Goal: Check status: Check status

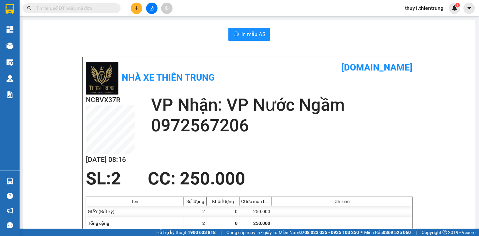
click at [85, 8] on input "text" at bounding box center [74, 8] width 77 height 7
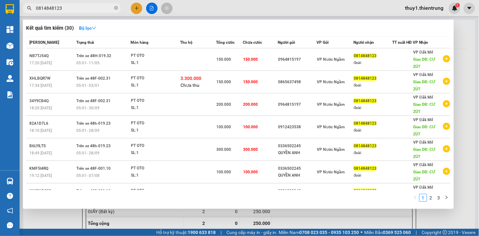
click at [94, 7] on input "0814848123" at bounding box center [74, 8] width 77 height 7
type input "0814848123"
click at [217, 5] on div at bounding box center [239, 118] width 479 height 236
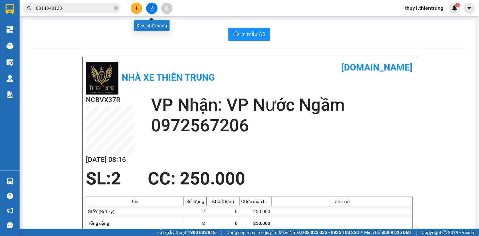
click at [151, 6] on icon "file-add" at bounding box center [152, 8] width 4 height 5
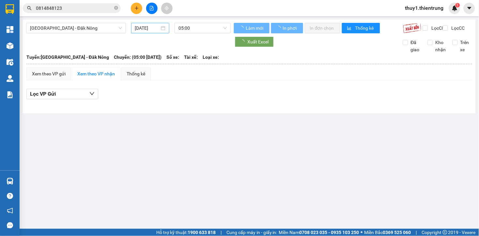
click at [141, 28] on input "[DATE]" at bounding box center [147, 27] width 25 height 7
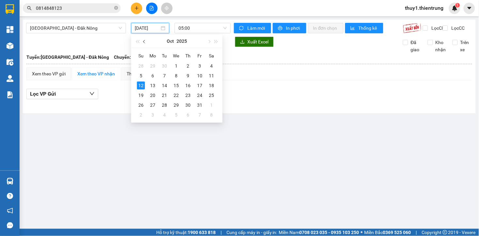
click at [145, 43] on button "button" at bounding box center [144, 41] width 7 height 13
click at [166, 106] on div "30" at bounding box center [164, 105] width 8 height 8
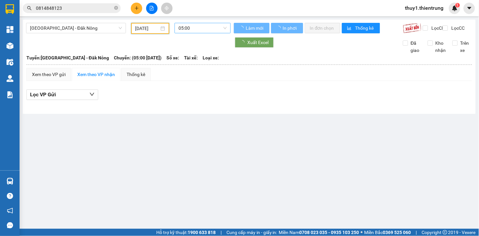
click at [213, 30] on span "05:00" at bounding box center [202, 28] width 48 height 10
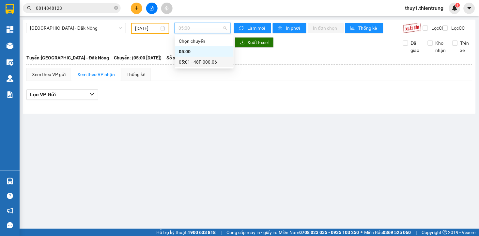
click at [214, 64] on div "05:01 - 48F-000.06" at bounding box center [204, 61] width 51 height 7
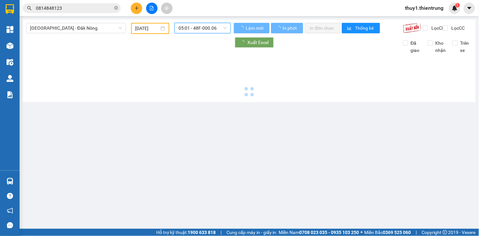
click at [155, 28] on input "[DATE]" at bounding box center [147, 28] width 24 height 7
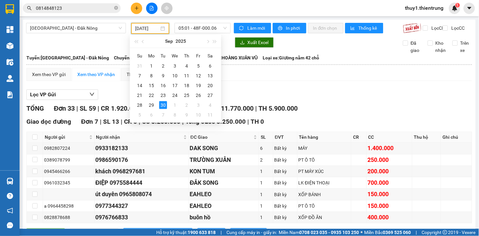
click at [96, 10] on input "0814848123" at bounding box center [74, 8] width 77 height 7
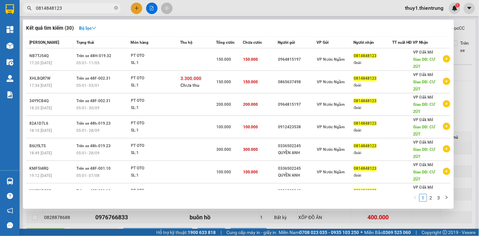
click at [96, 10] on input "0814848123" at bounding box center [74, 8] width 77 height 7
click at [186, 6] on div at bounding box center [239, 118] width 479 height 236
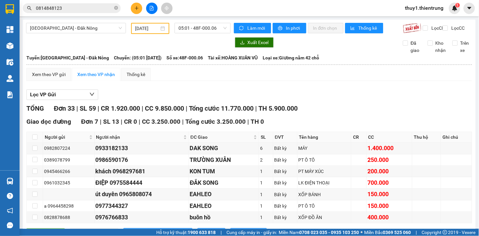
click at [151, 10] on icon "file-add" at bounding box center [151, 8] width 5 height 5
click at [147, 25] on input "[DATE]" at bounding box center [147, 28] width 24 height 7
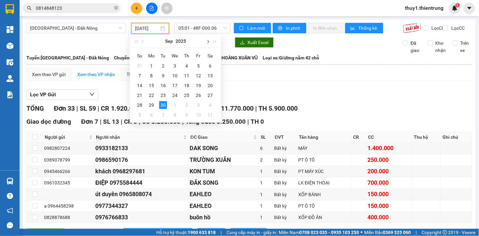
click at [206, 42] on button "button" at bounding box center [207, 41] width 7 height 13
click at [185, 74] on div "9" at bounding box center [187, 76] width 8 height 8
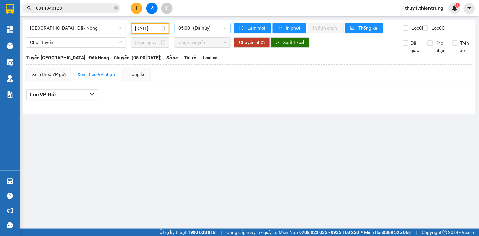
click at [204, 27] on span "05:00 - (Đã hủy)" at bounding box center [202, 28] width 48 height 10
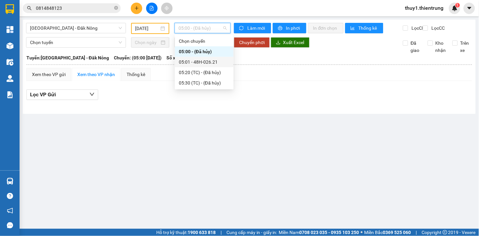
drag, startPoint x: 216, startPoint y: 61, endPoint x: 295, endPoint y: 116, distance: 96.3
click at [216, 61] on div "05:01 - 48H-026.21" at bounding box center [204, 61] width 51 height 7
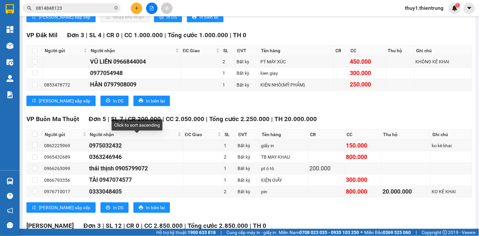
scroll to position [362, 0]
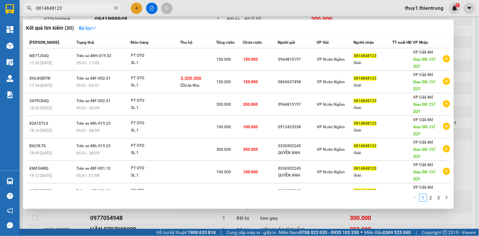
click at [88, 7] on input "0814848123" at bounding box center [74, 8] width 77 height 7
click at [190, 8] on div at bounding box center [239, 118] width 479 height 236
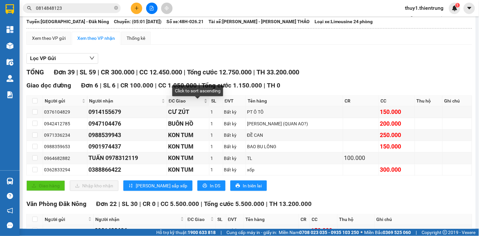
scroll to position [0, 0]
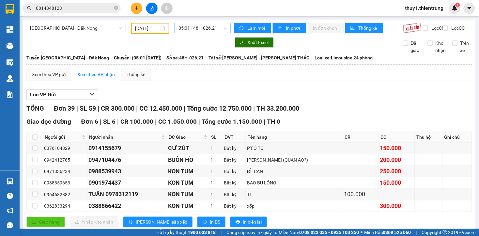
click at [198, 26] on span "05:01 - 48H-026.21" at bounding box center [202, 28] width 48 height 10
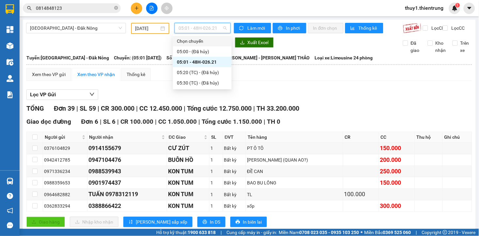
click at [151, 25] on input "[DATE]" at bounding box center [147, 28] width 24 height 7
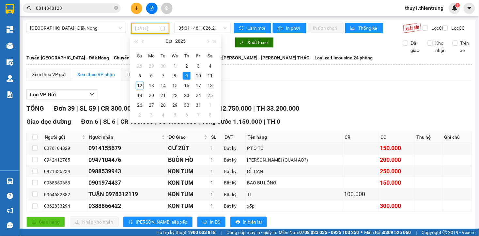
click at [199, 74] on div "10" at bounding box center [198, 76] width 8 height 8
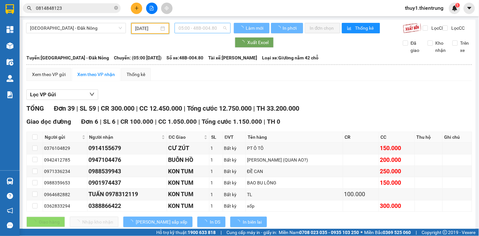
click at [207, 27] on span "05:00 - 48B-004.80" at bounding box center [202, 28] width 48 height 10
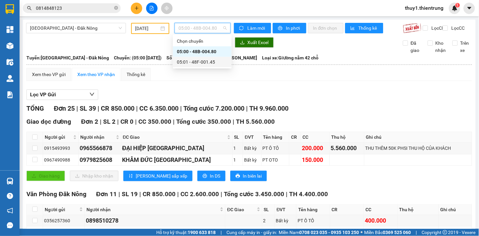
click at [206, 60] on div "05:01 - 48F-001.45" at bounding box center [202, 61] width 51 height 7
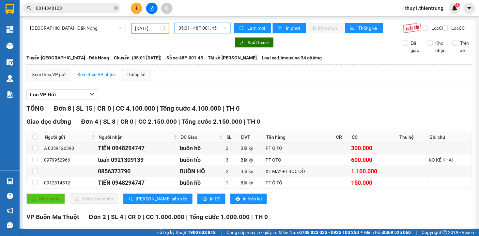
click at [202, 25] on span "05:01 - 48F-001.45" at bounding box center [202, 28] width 48 height 10
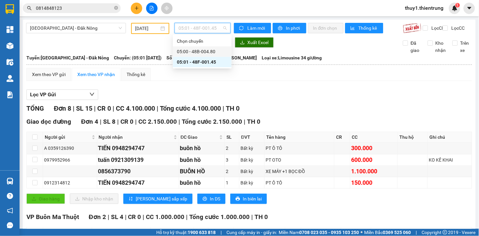
click at [214, 51] on div "05:00 - 48B-004.80" at bounding box center [202, 51] width 51 height 7
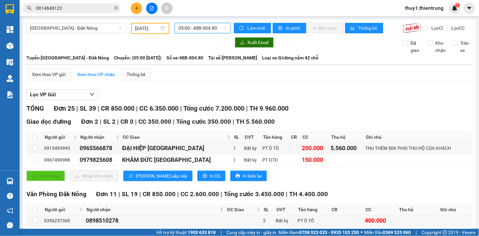
click at [144, 26] on input "[DATE]" at bounding box center [147, 28] width 24 height 7
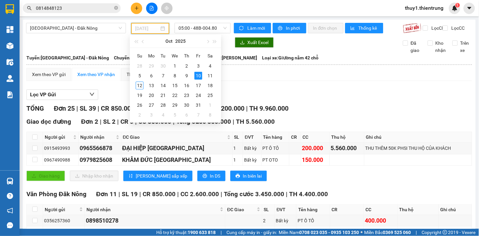
click at [175, 72] on div "8" at bounding box center [175, 76] width 8 height 8
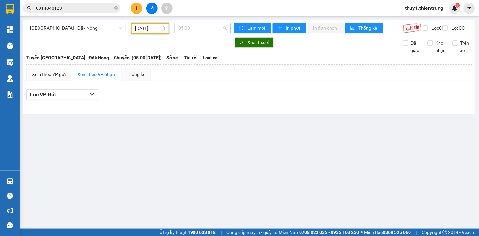
click at [209, 28] on span "05:00" at bounding box center [202, 28] width 48 height 10
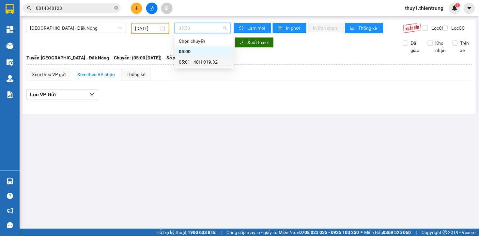
click at [201, 63] on div "05:01 - 48H-019.32" at bounding box center [204, 61] width 51 height 7
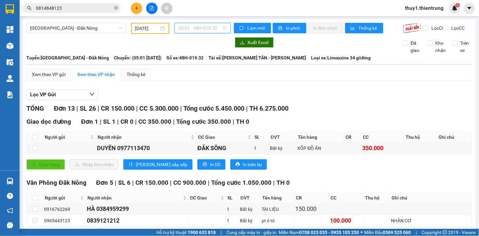
click at [209, 27] on span "05:01 - 48H-019.32" at bounding box center [202, 28] width 48 height 10
drag, startPoint x: 148, startPoint y: 30, endPoint x: 173, endPoint y: 37, distance: 26.1
click at [148, 30] on input "[DATE]" at bounding box center [147, 28] width 24 height 7
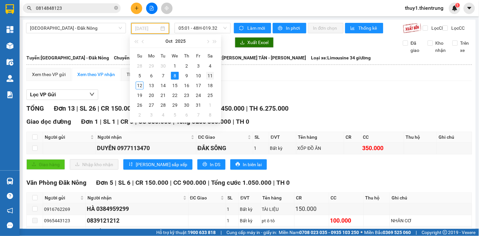
click at [207, 74] on div "11" at bounding box center [210, 76] width 8 height 8
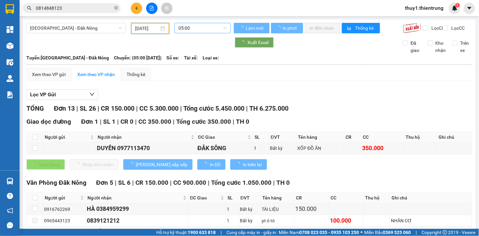
click at [205, 26] on span "05:00" at bounding box center [202, 28] width 48 height 10
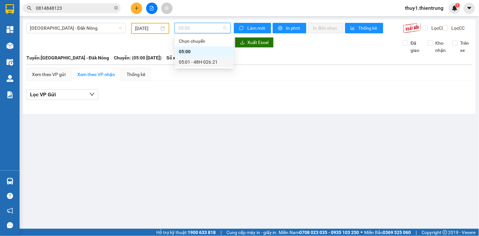
click at [206, 63] on div "05:01 - 48H-026.21" at bounding box center [204, 61] width 51 height 7
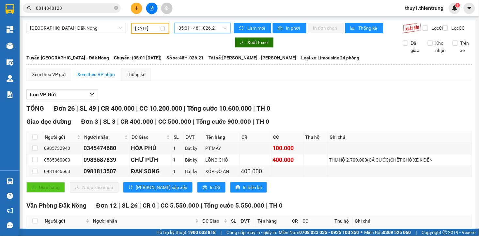
click at [137, 29] on input "[DATE]" at bounding box center [147, 28] width 24 height 7
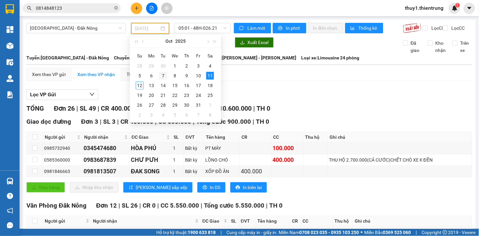
click at [163, 74] on div "7" at bounding box center [163, 76] width 8 height 8
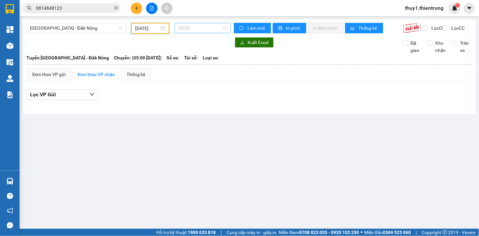
click at [209, 30] on span "05:00" at bounding box center [202, 28] width 48 height 10
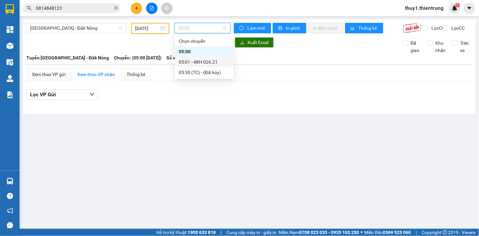
click at [206, 62] on div "05:01 - 48H-026.21" at bounding box center [204, 61] width 51 height 7
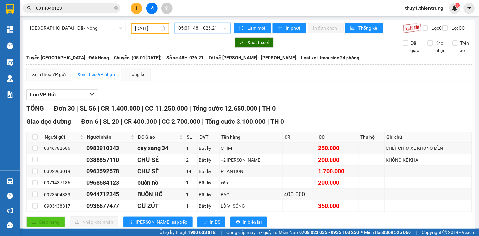
click at [209, 26] on span "05:01 - 48H-026.21" at bounding box center [202, 28] width 48 height 10
click at [139, 30] on input "[DATE]" at bounding box center [147, 28] width 24 height 7
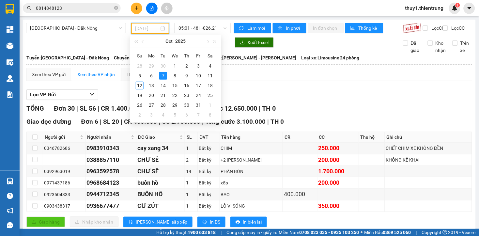
click at [141, 84] on div "12" at bounding box center [140, 85] width 8 height 8
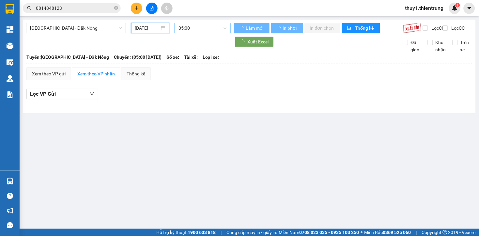
click at [210, 30] on span "05:00" at bounding box center [202, 28] width 48 height 10
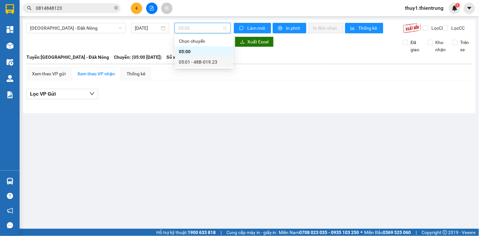
click at [209, 61] on div "05:01 - 48B-019.23" at bounding box center [204, 61] width 51 height 7
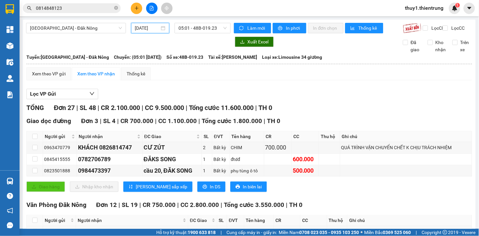
click at [143, 30] on input "[DATE]" at bounding box center [147, 27] width 25 height 7
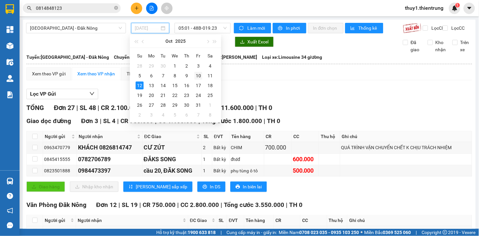
click at [196, 76] on div "10" at bounding box center [198, 76] width 8 height 8
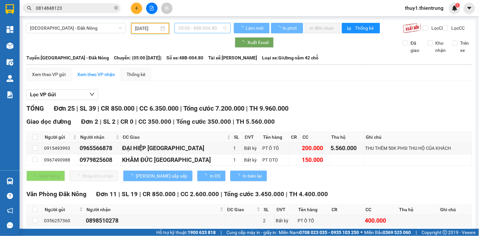
click at [215, 28] on span "05:00 - 48B-004.80" at bounding box center [202, 28] width 48 height 10
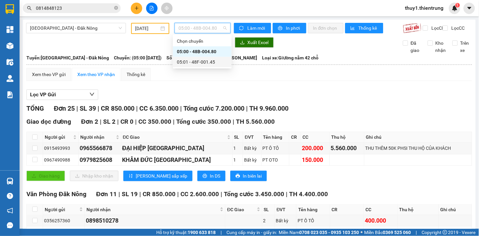
click at [214, 59] on div "05:01 - 48F-001.45" at bounding box center [202, 61] width 51 height 7
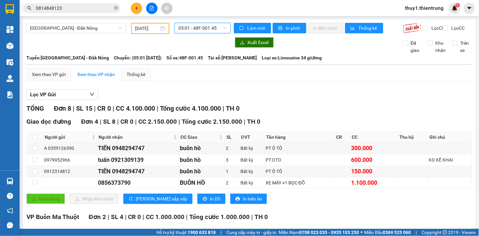
click at [146, 27] on input "[DATE]" at bounding box center [147, 28] width 24 height 7
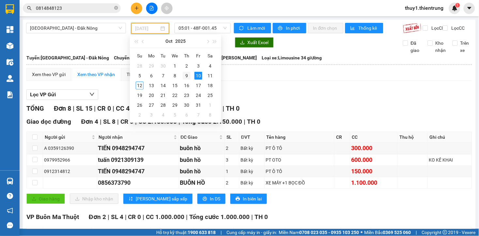
click at [187, 75] on div "9" at bounding box center [187, 76] width 8 height 8
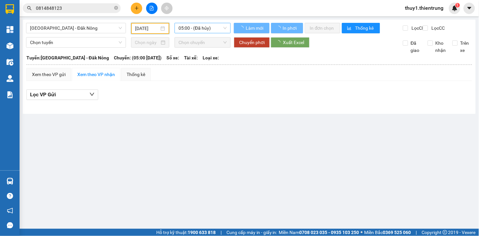
click at [211, 27] on span "05:00 - (Đã hủy)" at bounding box center [202, 28] width 48 height 10
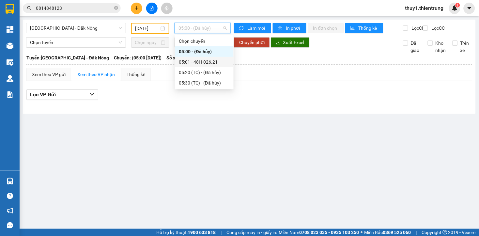
click at [211, 63] on div "05:01 - 48H-026.21" at bounding box center [204, 61] width 51 height 7
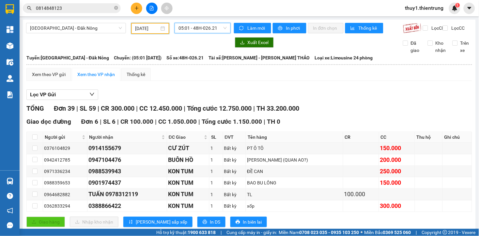
drag, startPoint x: 142, startPoint y: 28, endPoint x: 271, endPoint y: 64, distance: 133.5
click at [143, 28] on input "[DATE]" at bounding box center [147, 28] width 24 height 7
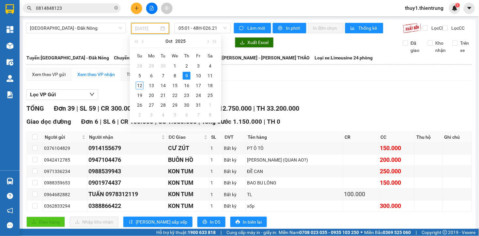
drag, startPoint x: 162, startPoint y: 76, endPoint x: 171, endPoint y: 54, distance: 23.5
click at [162, 75] on div "7" at bounding box center [163, 76] width 8 height 8
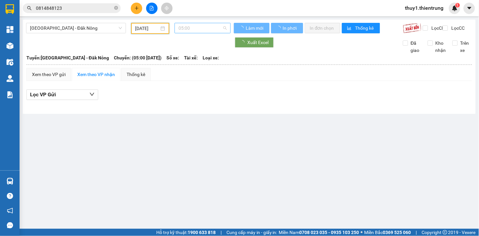
click at [217, 28] on span "05:00" at bounding box center [202, 28] width 48 height 10
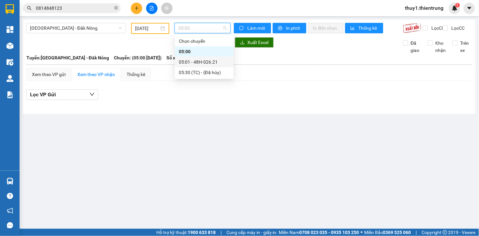
click at [211, 63] on div "05:01 - 48H-026.21" at bounding box center [204, 61] width 51 height 7
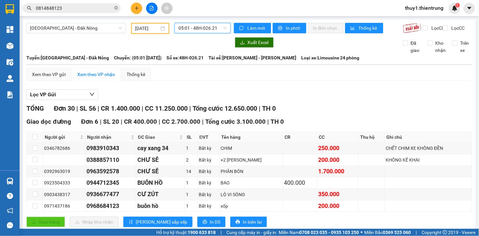
click at [183, 27] on span "05:01 - 48H-026.21" at bounding box center [202, 28] width 48 height 10
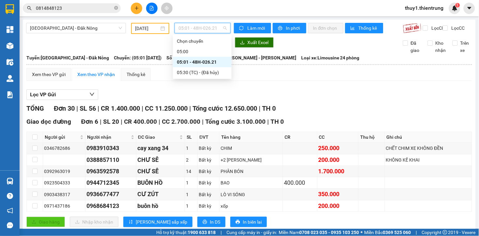
click at [154, 29] on input "[DATE]" at bounding box center [147, 28] width 24 height 7
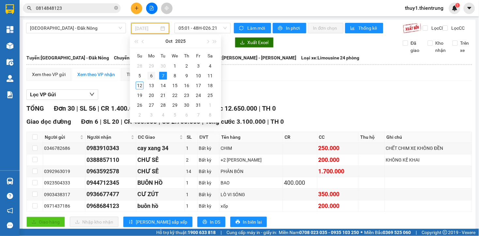
click at [152, 76] on div "6" at bounding box center [151, 76] width 8 height 8
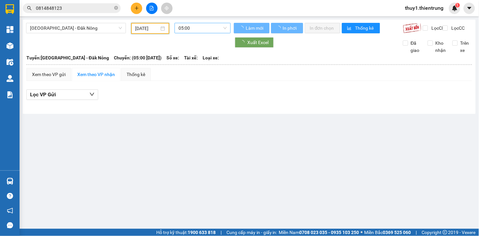
click at [207, 29] on span "05:00" at bounding box center [202, 28] width 48 height 10
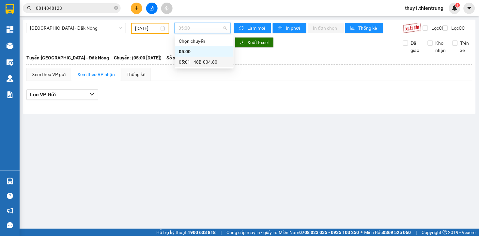
click at [211, 63] on div "05:01 - 48B-004.80" at bounding box center [204, 61] width 51 height 7
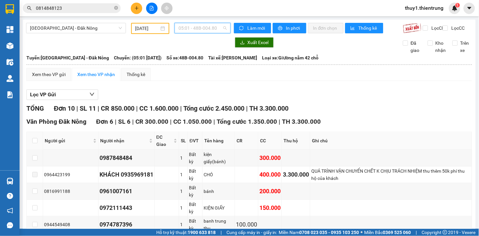
click at [201, 30] on span "05:01 - 48B-004.80" at bounding box center [202, 28] width 48 height 10
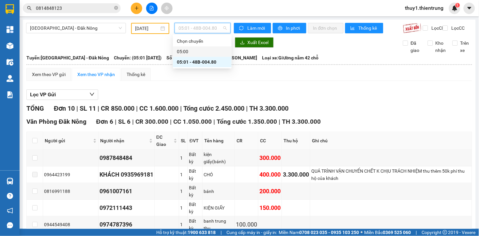
click at [149, 31] on input "[DATE]" at bounding box center [147, 28] width 24 height 7
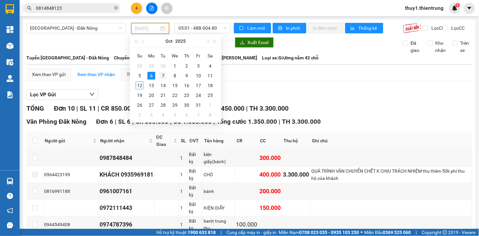
click at [164, 74] on div "7" at bounding box center [163, 76] width 8 height 8
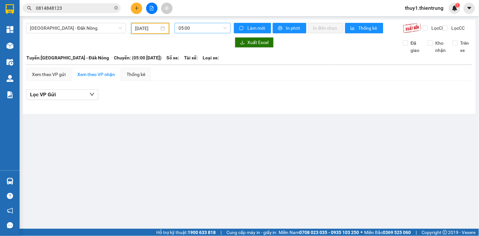
click at [209, 26] on span "05:00" at bounding box center [202, 28] width 48 height 10
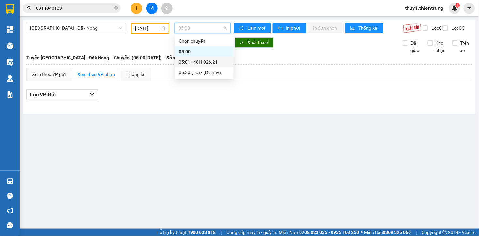
click at [206, 64] on div "05:01 - 48H-026.21" at bounding box center [204, 61] width 51 height 7
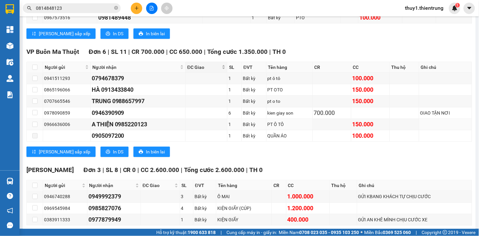
scroll to position [387, 0]
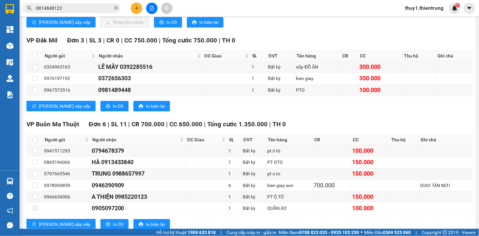
click at [328, 123] on div "TỔNG Đơn 30 | SL 56 | CR 1.400.000 | CC 11.250.000 | Tổng cước 12.650.000 | TH …" at bounding box center [248, 19] width 445 height 604
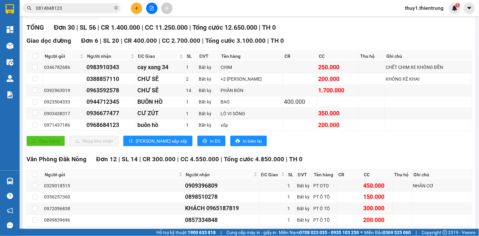
scroll to position [0, 0]
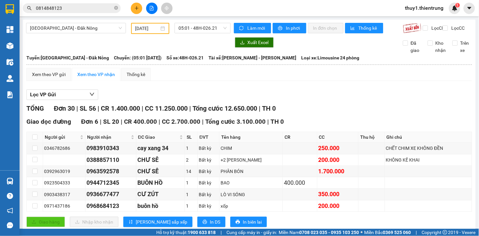
click at [413, 99] on div "Lọc VP Gửi" at bounding box center [248, 94] width 445 height 11
click at [336, 111] on div "TỔNG Đơn 30 | SL 56 | CR 1.400.000 | CC 11.250.000 | Tổng cước 12.650.000 | TH 0" at bounding box center [248, 108] width 445 height 10
click at [364, 100] on div "Lọc VP Gửi" at bounding box center [248, 94] width 445 height 11
click at [147, 29] on input "[DATE]" at bounding box center [147, 28] width 24 height 7
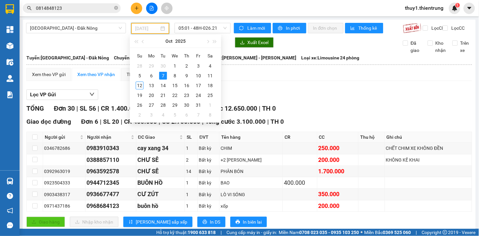
drag, startPoint x: 212, startPoint y: 77, endPoint x: 211, endPoint y: 53, distance: 24.1
click at [212, 77] on div "11" at bounding box center [210, 76] width 8 height 8
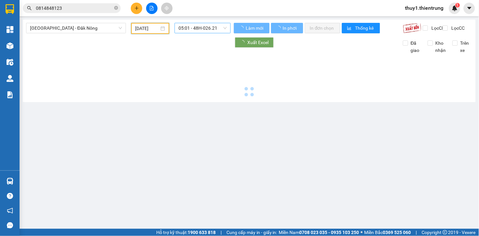
click at [216, 29] on span "05:01 - 48H-026.21" at bounding box center [202, 28] width 48 height 10
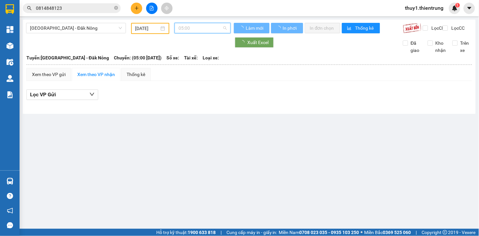
click at [215, 30] on span "05:00" at bounding box center [202, 28] width 48 height 10
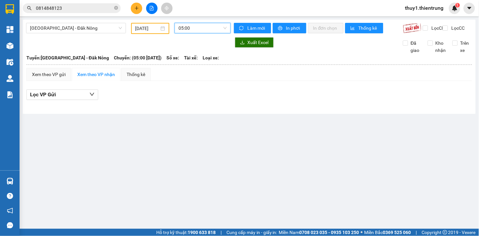
click at [212, 30] on span "05:00" at bounding box center [202, 28] width 48 height 10
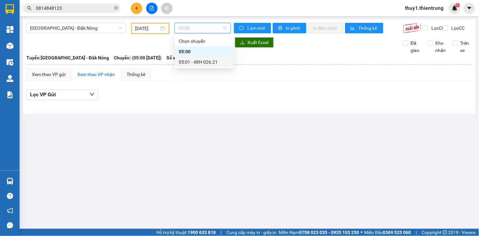
click at [201, 63] on div "05:01 - 48H-026.21" at bounding box center [204, 61] width 51 height 7
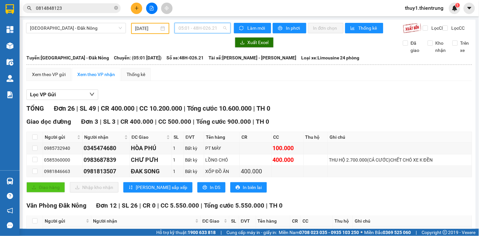
click at [200, 26] on span "05:01 - 48H-026.21" at bounding box center [202, 28] width 48 height 10
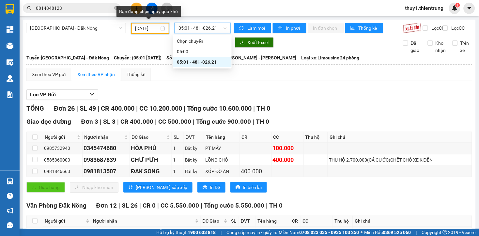
click at [147, 28] on input "[DATE]" at bounding box center [147, 28] width 24 height 7
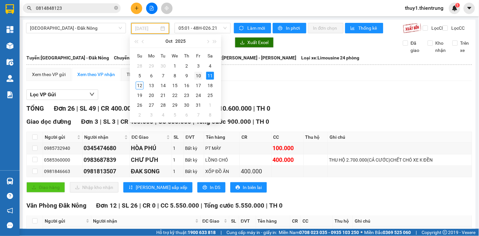
click at [199, 76] on div "10" at bounding box center [198, 76] width 8 height 8
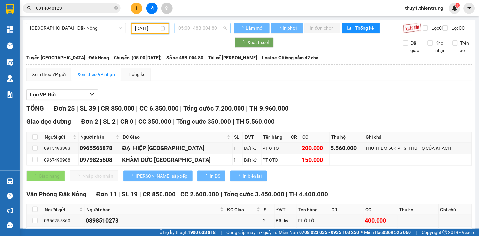
click at [212, 28] on span "05:00 - 48B-004.80" at bounding box center [202, 28] width 48 height 10
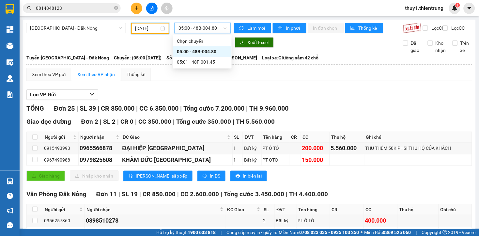
click at [147, 28] on input "[DATE]" at bounding box center [147, 28] width 24 height 7
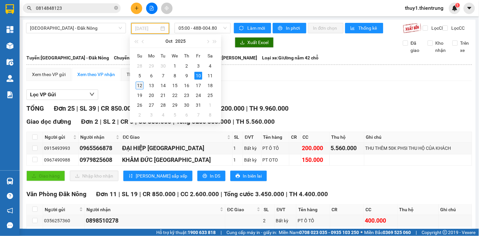
drag, startPoint x: 137, startPoint y: 83, endPoint x: 204, endPoint y: 34, distance: 83.4
click at [140, 83] on div "12" at bounding box center [140, 85] width 8 height 8
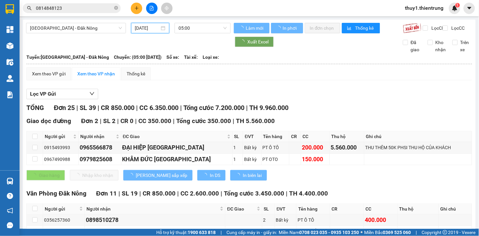
type input "[DATE]"
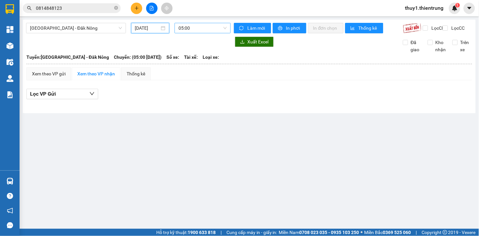
click at [209, 28] on span "05:00" at bounding box center [202, 28] width 48 height 10
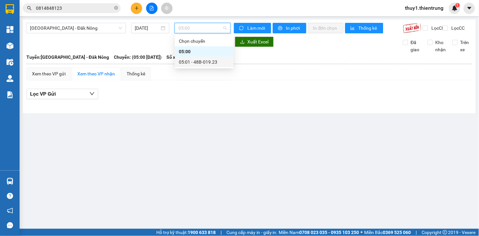
click at [205, 63] on div "05:01 - 48B-019.23" at bounding box center [204, 61] width 51 height 7
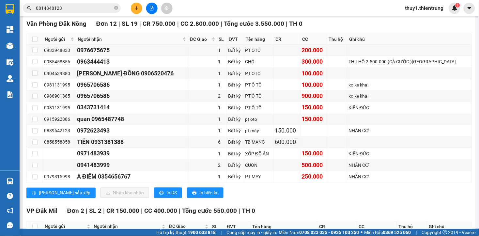
scroll to position [72, 0]
